Goal: Information Seeking & Learning: Find contact information

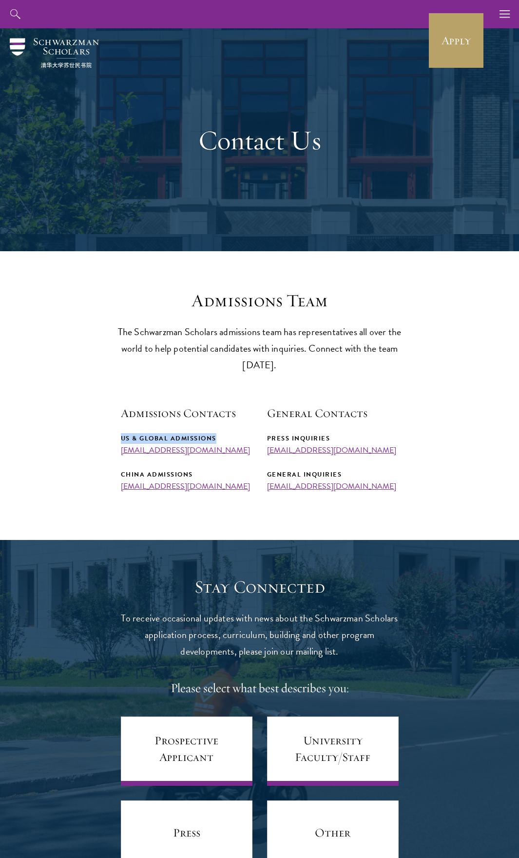
drag, startPoint x: 189, startPoint y: 437, endPoint x: 122, endPoint y: 436, distance: 66.3
click at [122, 436] on div "US & Global Admissions" at bounding box center [187, 438] width 132 height 11
copy div "US & Global Admissions"
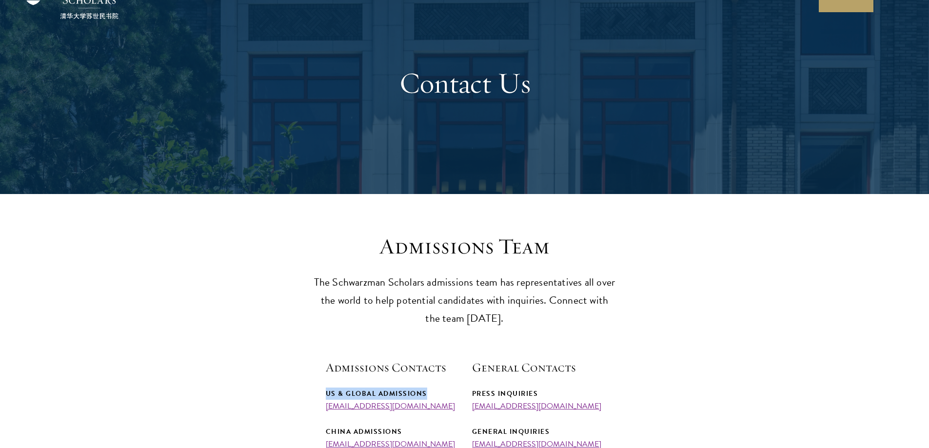
scroll to position [195, 0]
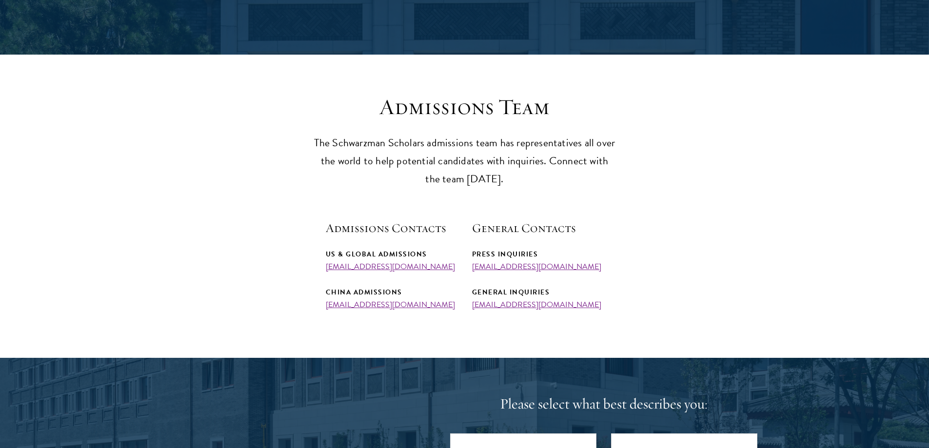
click at [452, 277] on div "US & Global Admissions [EMAIL_ADDRESS][DOMAIN_NAME] China Admissions [EMAIL_ADD…" at bounding box center [392, 278] width 132 height 61
drag, startPoint x: 451, startPoint y: 262, endPoint x: 322, endPoint y: 270, distance: 128.5
click at [322, 270] on section "Admissions Team The Schwarzman Scholars admissions team has representatives all…" at bounding box center [464, 202] width 929 height 216
copy link "[EMAIL_ADDRESS][DOMAIN_NAME]"
click at [461, 272] on div "Admissions Contacts US & Global Admissions [EMAIL_ADDRESS][DOMAIN_NAME] China A…" at bounding box center [465, 264] width 278 height 89
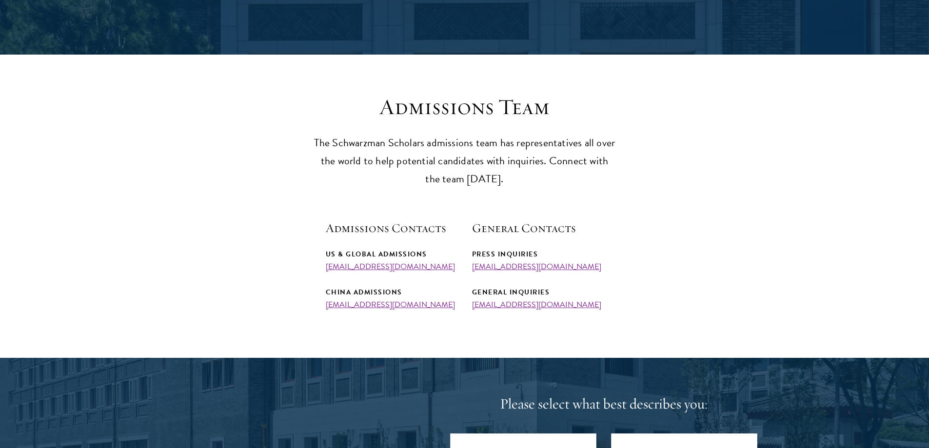
drag, startPoint x: 447, startPoint y: 266, endPoint x: 321, endPoint y: 267, distance: 126.3
click at [321, 267] on section "Admissions Team The Schwarzman Scholars admissions team has representatives all…" at bounding box center [464, 202] width 929 height 216
copy link "[EMAIL_ADDRESS][DOMAIN_NAME]"
click at [446, 281] on div "US & Global Admissions [EMAIL_ADDRESS][DOMAIN_NAME] China Admissions [EMAIL_ADD…" at bounding box center [392, 278] width 132 height 61
drag, startPoint x: 416, startPoint y: 268, endPoint x: 319, endPoint y: 263, distance: 97.1
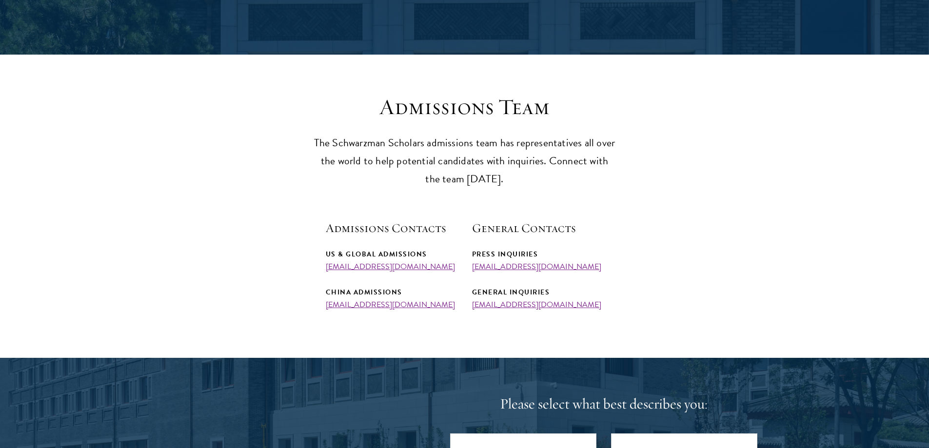
click at [319, 263] on section "Admissions Team The Schwarzman Scholars admissions team has representatives all…" at bounding box center [464, 202] width 929 height 216
copy link "[EMAIL_ADDRESS][DOMAIN_NAME]"
click at [436, 254] on div "US & Global Admissions" at bounding box center [392, 254] width 132 height 12
drag, startPoint x: 436, startPoint y: 253, endPoint x: 361, endPoint y: 246, distance: 75.4
click at [361, 246] on div "Admissions Contacts US & Global Admissions [EMAIL_ADDRESS][DOMAIN_NAME] China A…" at bounding box center [392, 264] width 132 height 89
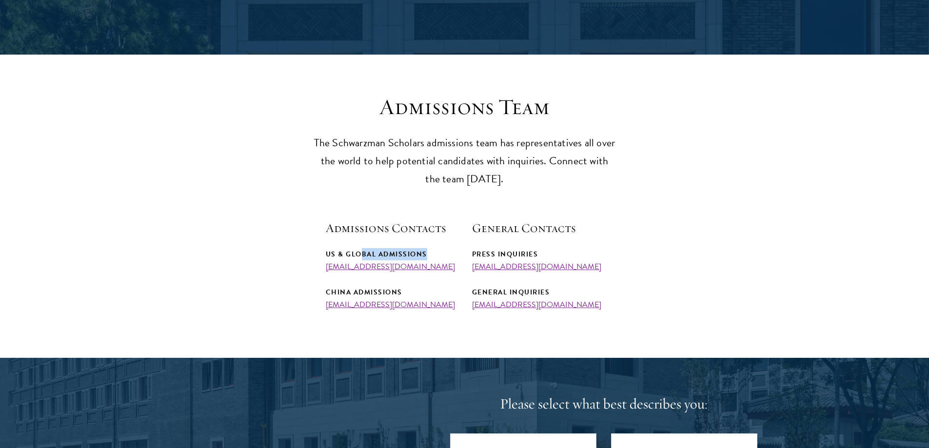
click at [419, 256] on div "US & Global Admissions" at bounding box center [392, 254] width 132 height 12
drag, startPoint x: 431, startPoint y: 257, endPoint x: 323, endPoint y: 246, distance: 107.8
click at [323, 246] on section "Admissions Team The Schwarzman Scholars admissions team has representatives all…" at bounding box center [464, 202] width 929 height 216
copy div "US & Global Admissions"
